Goal: Task Accomplishment & Management: Manage account settings

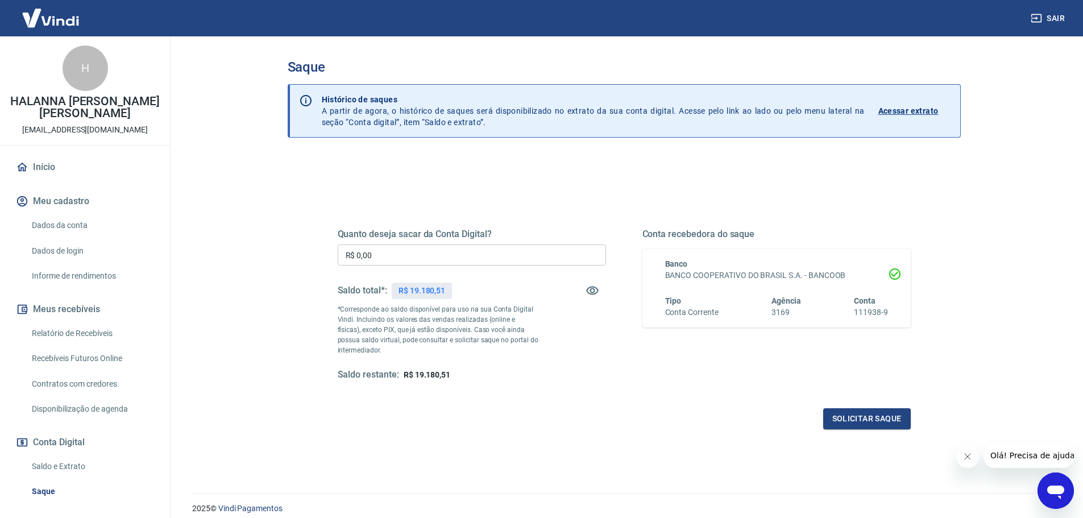
click at [928, 111] on p "Acessar extrato" at bounding box center [908, 110] width 60 height 11
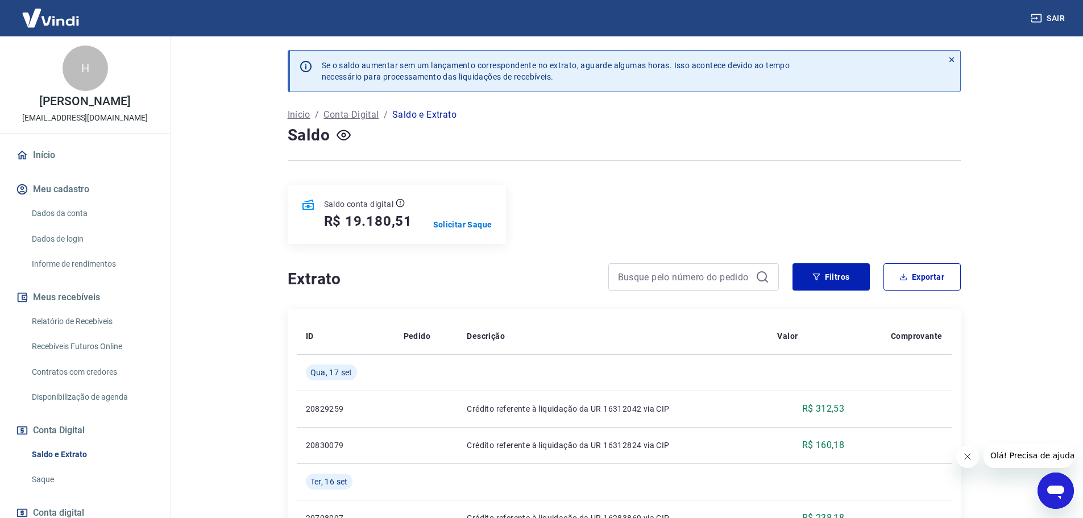
click at [454, 218] on div "Saldo conta digital R$ 19.180,51 Solicitar Saque" at bounding box center [397, 214] width 218 height 59
click at [456, 225] on p "Solicitar Saque" at bounding box center [462, 224] width 59 height 11
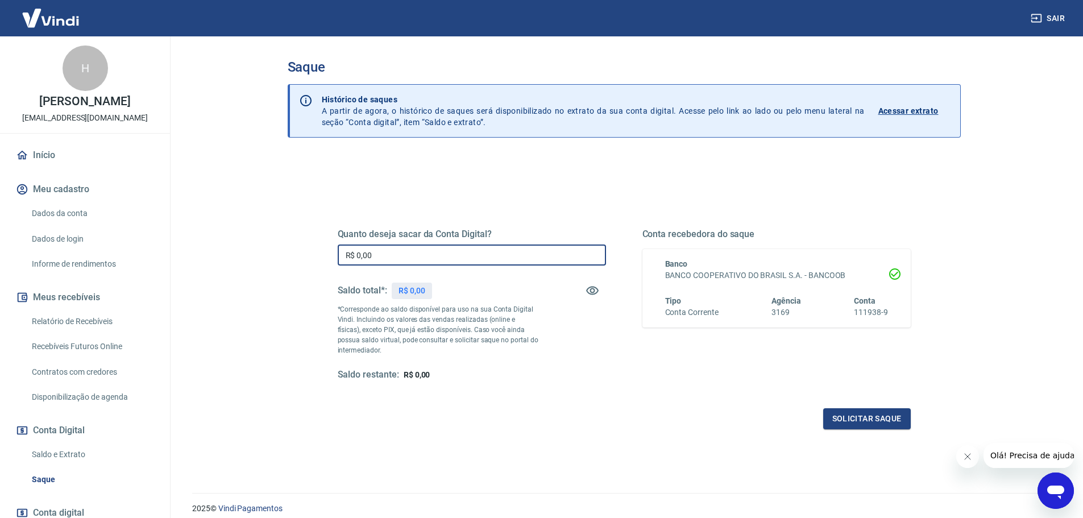
click at [425, 256] on input "R$ 0,00" at bounding box center [472, 254] width 268 height 21
type input "R$ 19.180,51"
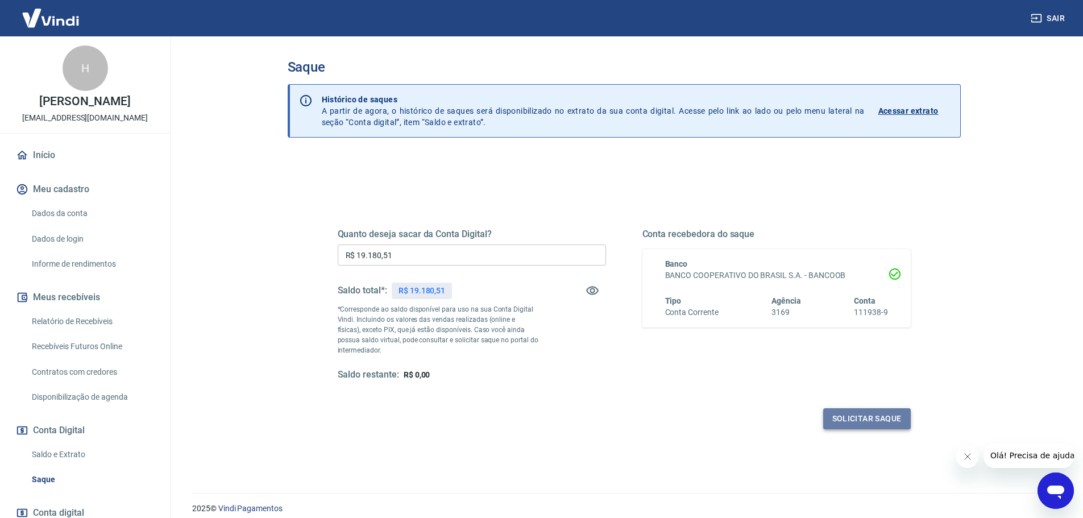
click at [852, 418] on button "Solicitar saque" at bounding box center [867, 418] width 88 height 21
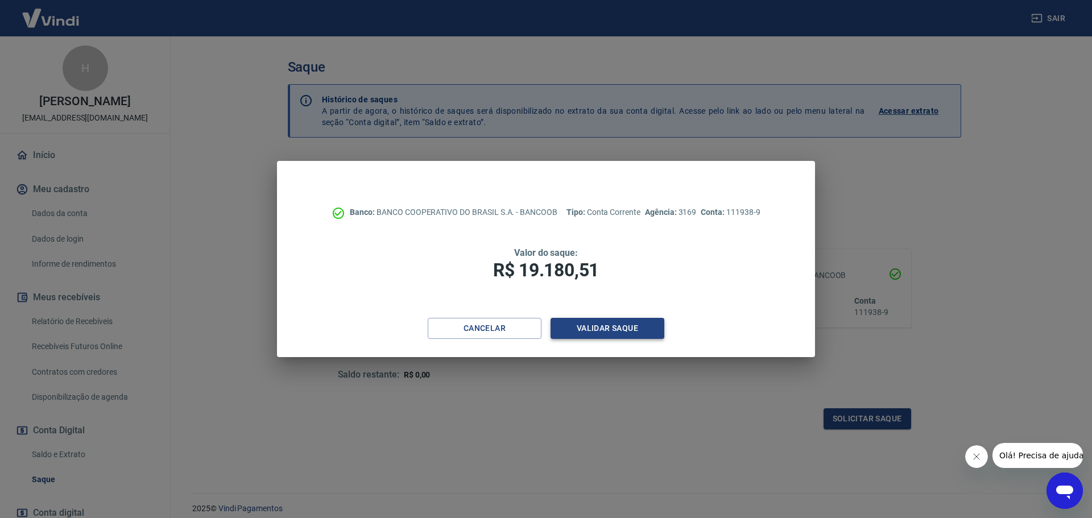
click at [653, 331] on button "Validar saque" at bounding box center [607, 328] width 114 height 21
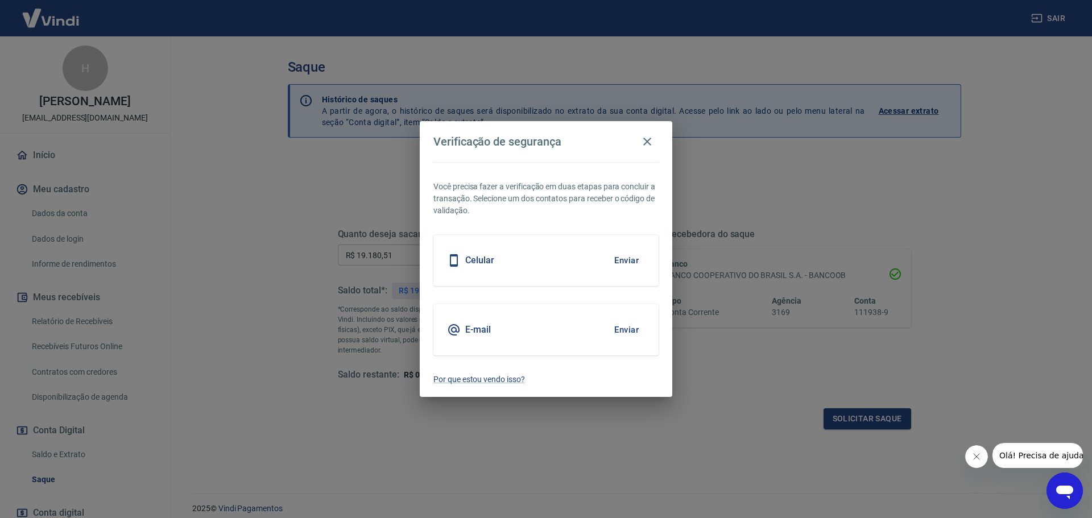
click at [630, 327] on button "Enviar" at bounding box center [626, 330] width 37 height 24
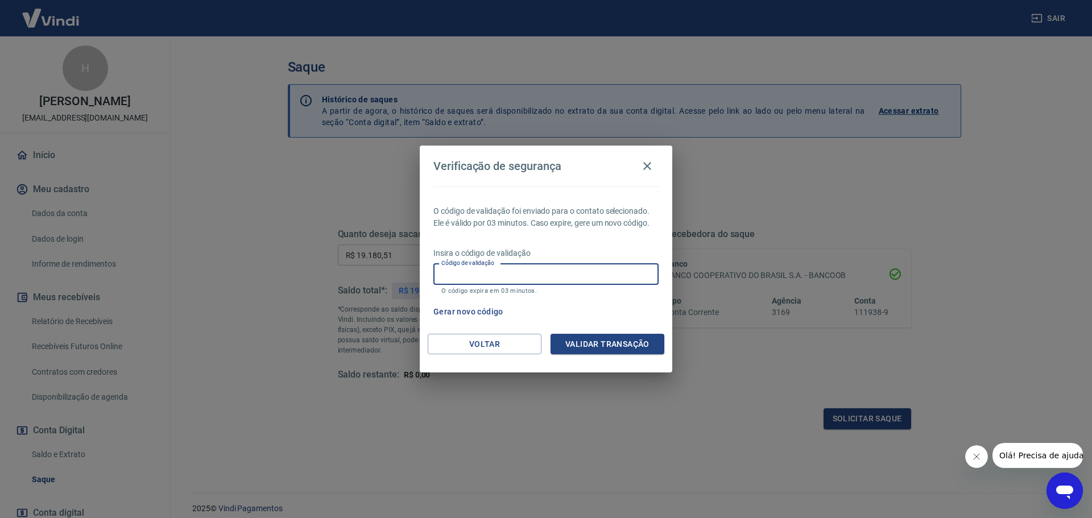
click at [548, 276] on input "Código de validação" at bounding box center [545, 274] width 225 height 21
type input "263455"
click at [594, 340] on button "Validar transação" at bounding box center [607, 344] width 114 height 21
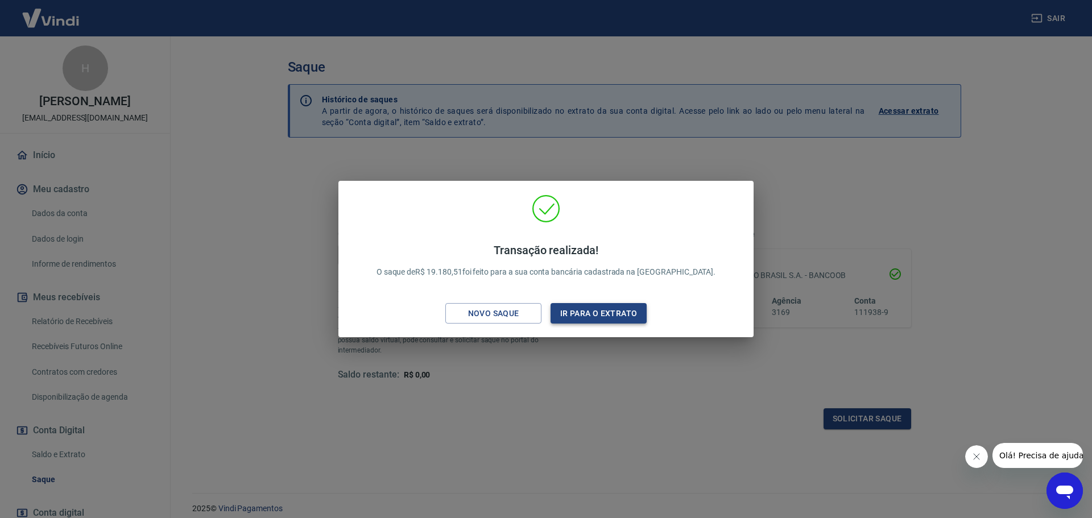
click at [592, 315] on button "Ir para o extrato" at bounding box center [598, 313] width 96 height 21
